Goal: Task Accomplishment & Management: Complete application form

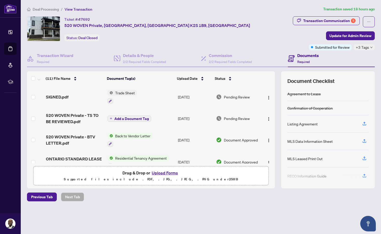
click at [164, 173] on button "Upload Forms" at bounding box center [164, 173] width 29 height 7
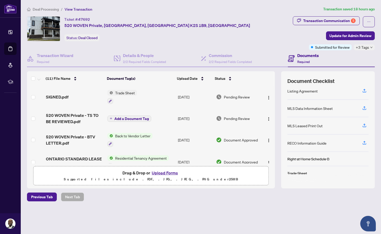
scroll to position [33, 0]
click at [162, 172] on button "Upload Forms" at bounding box center [164, 173] width 29 height 7
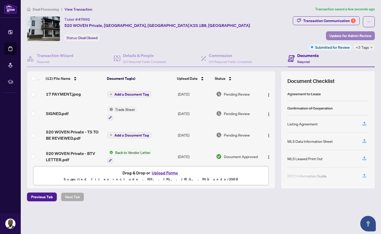
click at [344, 36] on span "Update for Admin Review" at bounding box center [351, 36] width 42 height 8
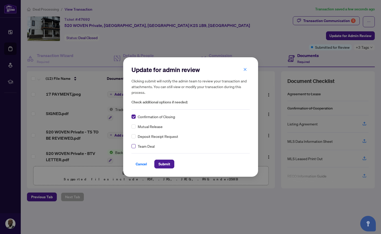
click at [134, 144] on label at bounding box center [134, 147] width 4 height 6
click at [161, 163] on span "Submit" at bounding box center [165, 164] width 12 height 8
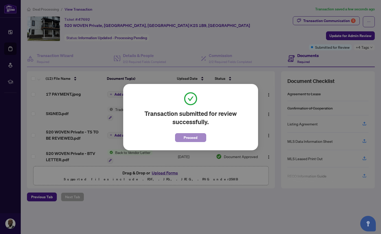
click at [193, 139] on span "Proceed" at bounding box center [191, 138] width 14 height 8
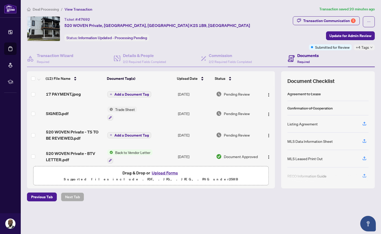
click at [36, 8] on span "Deal Processing" at bounding box center [46, 9] width 26 height 5
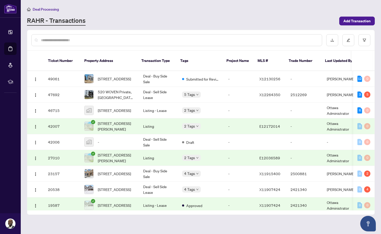
click at [89, 38] on input "text" at bounding box center [179, 40] width 277 height 6
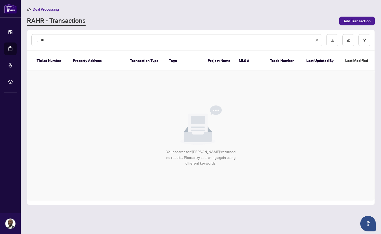
type input "*"
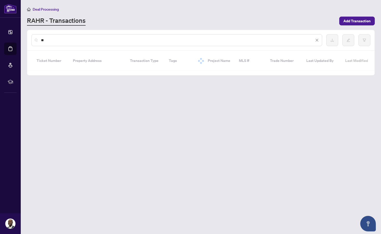
type input "*"
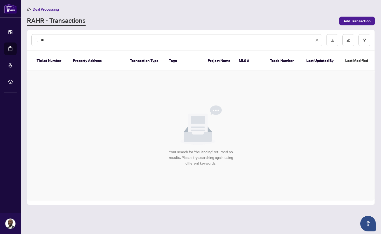
type input "*"
